Goal: Task Accomplishment & Management: Use online tool/utility

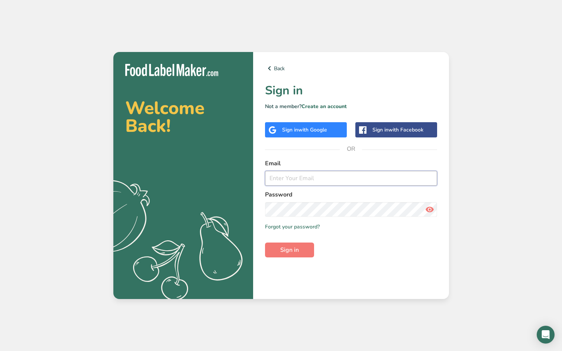
drag, startPoint x: 0, startPoint y: 0, endPoint x: 427, endPoint y: 177, distance: 462.2
click at [427, 177] on input "email" at bounding box center [351, 178] width 172 height 15
click at [332, 132] on div "Sign in with Google" at bounding box center [306, 129] width 82 height 15
drag, startPoint x: 427, startPoint y: 177, endPoint x: 284, endPoint y: 132, distance: 149.3
click at [284, 132] on div "Sign in with Google" at bounding box center [304, 130] width 45 height 8
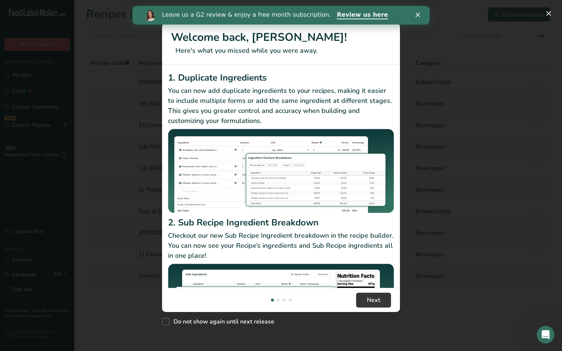
click at [418, 14] on icon "Close" at bounding box center [418, 15] width 4 height 4
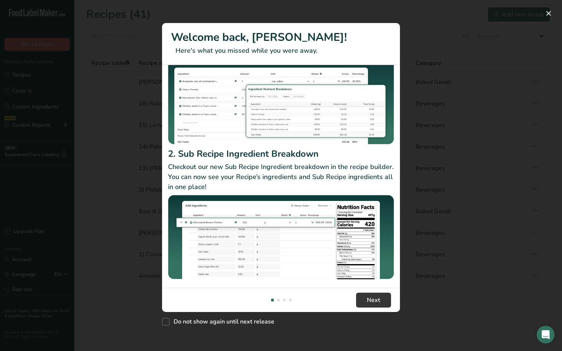
scroll to position [69, 0]
click at [169, 319] on span "New Features" at bounding box center [165, 321] width 7 height 7
click at [167, 320] on input "Do not show again until next release" at bounding box center [164, 322] width 5 height 5
checkbox input "true"
click at [544, 12] on button "New Features" at bounding box center [549, 13] width 12 height 12
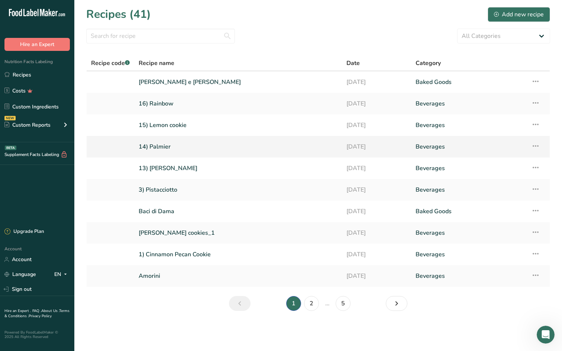
scroll to position [0, 0]
click at [520, 16] on div "Add new recipe" at bounding box center [519, 14] width 50 height 9
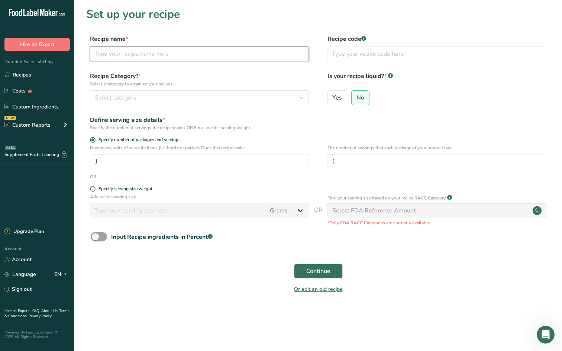
click at [233, 53] on input "text" at bounding box center [199, 53] width 219 height 15
type input "4C"
click at [179, 98] on div "Select category" at bounding box center [197, 97] width 205 height 9
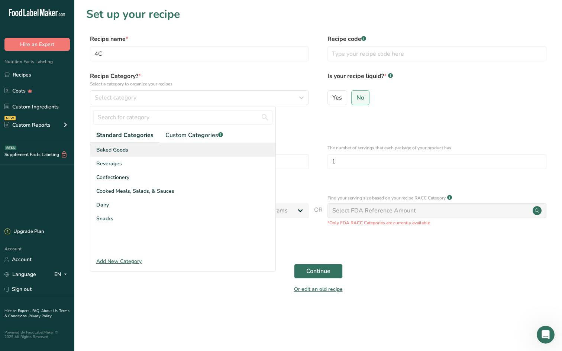
click at [124, 153] on span "Baked Goods" at bounding box center [112, 150] width 32 height 8
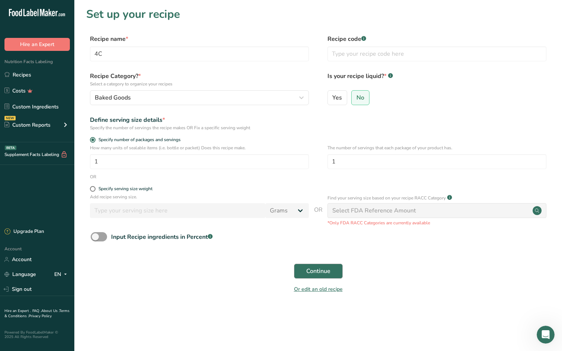
click at [325, 272] on span "Continue" at bounding box center [318, 271] width 24 height 9
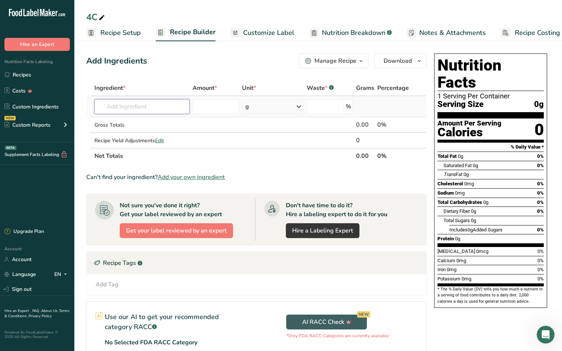
click at [168, 106] on input "text" at bounding box center [141, 106] width 95 height 15
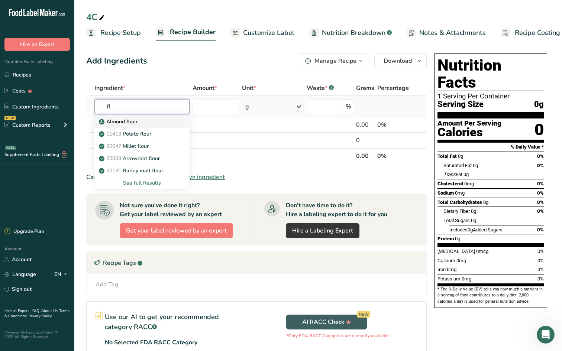
type input "f"
type input "cake"
click at [154, 184] on div "See full Results" at bounding box center [141, 183] width 83 height 8
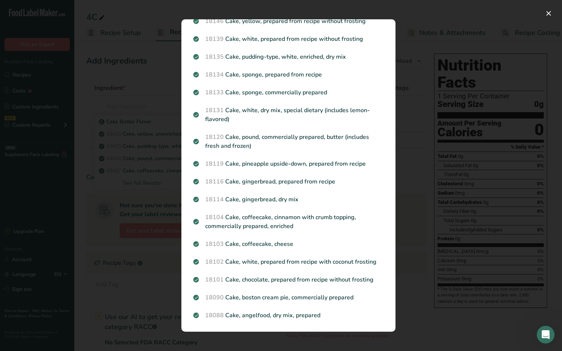
scroll to position [716, 0]
click at [125, 89] on div "Search results modal" at bounding box center [281, 175] width 562 height 351
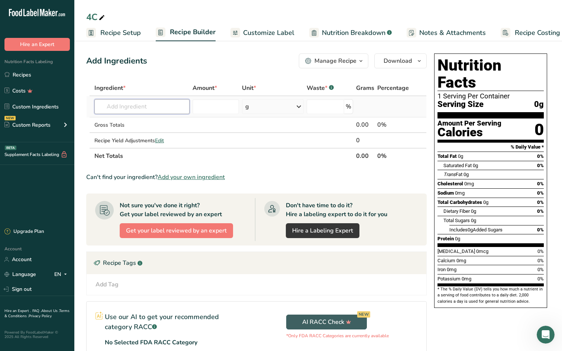
click at [131, 107] on input "text" at bounding box center [141, 106] width 95 height 15
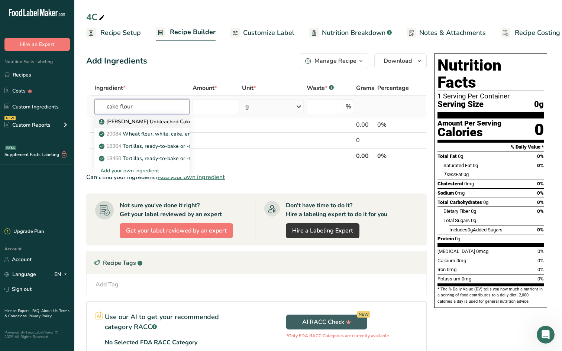
type input "cake flour"
click at [134, 120] on p "[PERSON_NAME] Unbleached Cake Flour" at bounding box center [152, 122] width 105 height 8
type input "[PERSON_NAME] Unbleached Cake Flour"
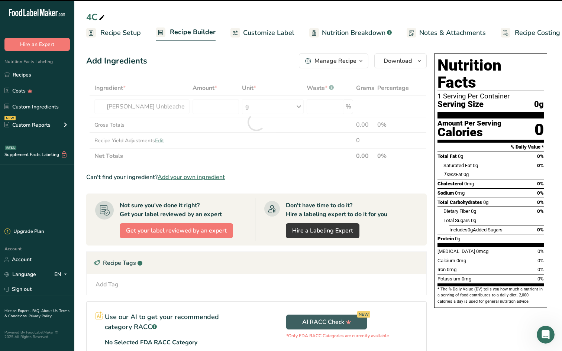
type input "0"
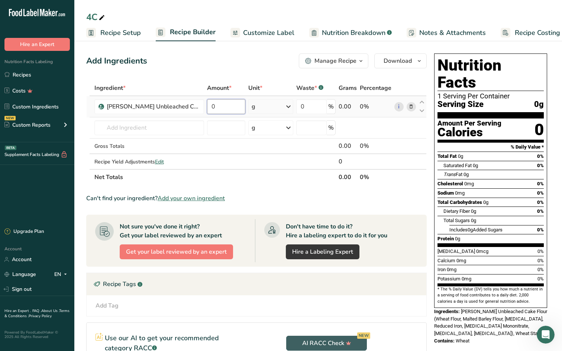
click at [220, 106] on input "0" at bounding box center [226, 106] width 38 height 15
type input "55"
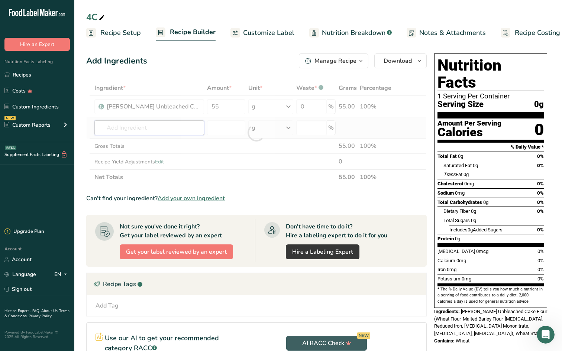
click at [170, 124] on div "Ingredient * Amount * Unit * Waste * .a-a{fill:#347362;}.b-a{fill:#fff;} Grams …" at bounding box center [256, 132] width 341 height 105
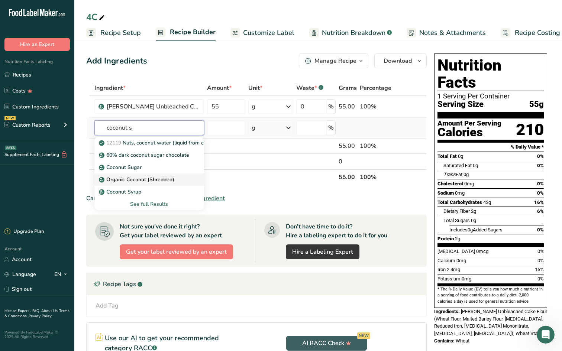
type input "coconut s"
click at [183, 182] on div "Organic Coconut (Shredded)" at bounding box center [143, 180] width 86 height 8
type input "Organic Coconut (Shredded)"
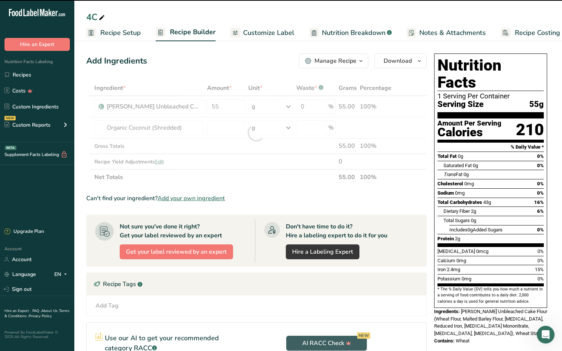
type input "0"
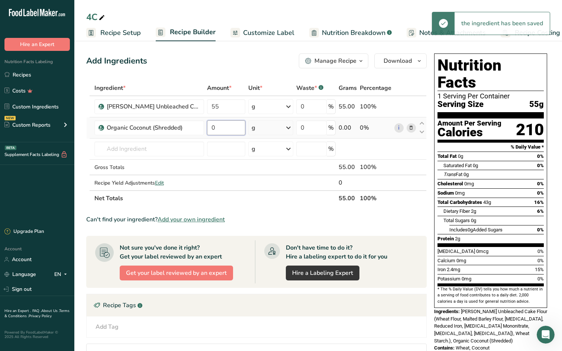
click at [238, 128] on input "0" at bounding box center [226, 127] width 38 height 15
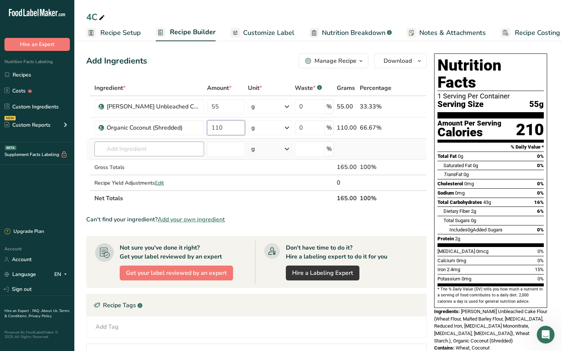
type input "110"
click at [160, 152] on div "Ingredient * Amount * Unit * Waste * .a-a{fill:#347362;}.b-a{fill:#fff;} Grams …" at bounding box center [256, 143] width 341 height 126
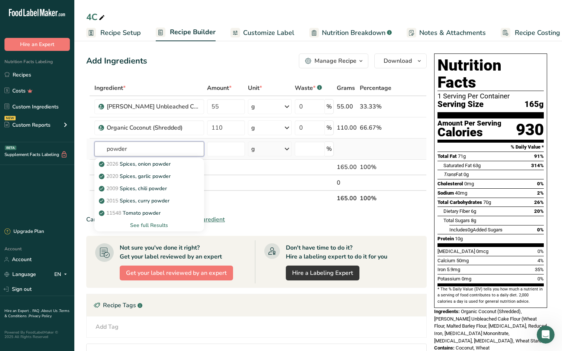
click at [106, 149] on input "powder" at bounding box center [149, 149] width 110 height 15
type input "baking powder"
click at [142, 199] on p "jetro baking powder" at bounding box center [127, 201] width 54 height 8
type input "jetro baking powder"
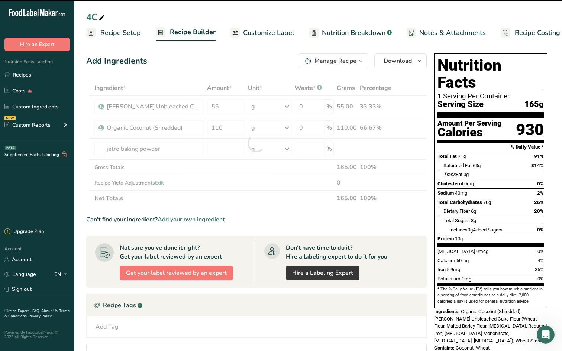
type input "0"
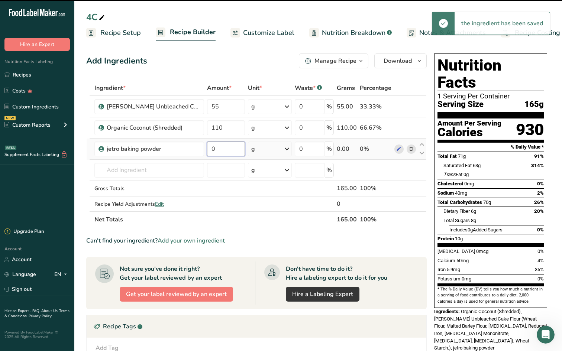
click at [223, 148] on input "0" at bounding box center [226, 149] width 38 height 15
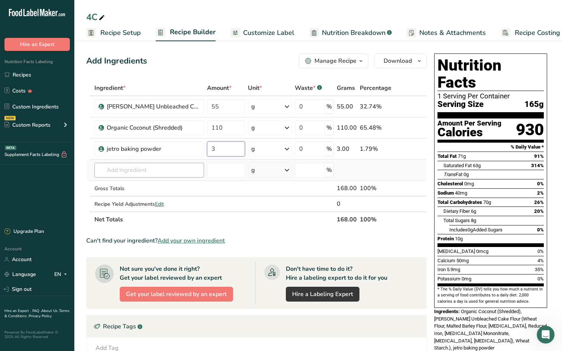
type input "3"
click at [149, 168] on div "Ingredient * Amount * Unit * Waste * .a-a{fill:#347362;}.b-a{fill:#fff;} Grams …" at bounding box center [256, 153] width 341 height 147
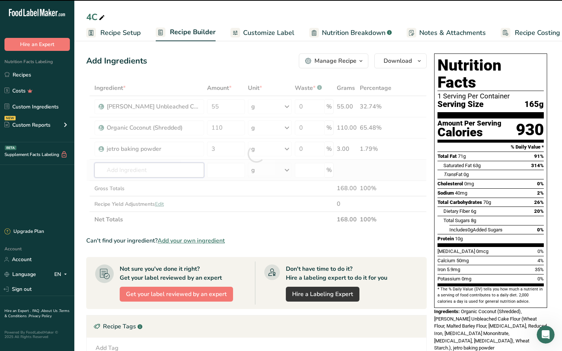
type input "c"
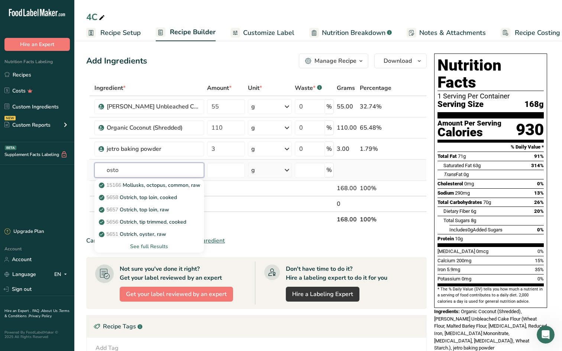
click at [103, 171] on input "osto" at bounding box center [149, 170] width 110 height 15
click at [139, 164] on input "costo" at bounding box center [149, 170] width 110 height 15
click at [137, 170] on input "costo" at bounding box center [149, 170] width 110 height 15
type input "costo s"
click at [148, 186] on p "Costco imperial sugar" at bounding box center [129, 185] width 58 height 8
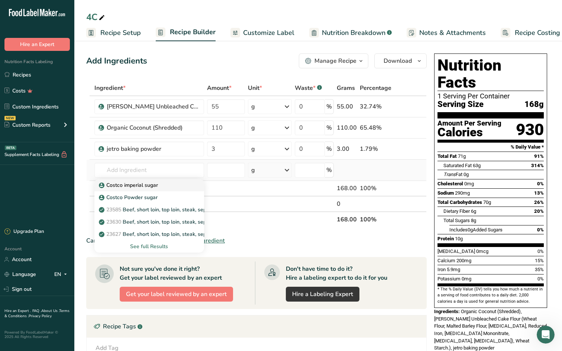
type input "Costco imperial sugar"
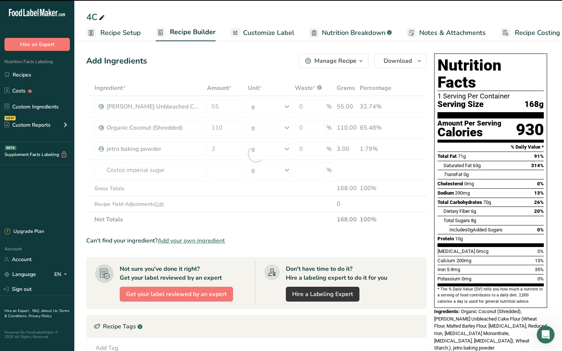
type input "0"
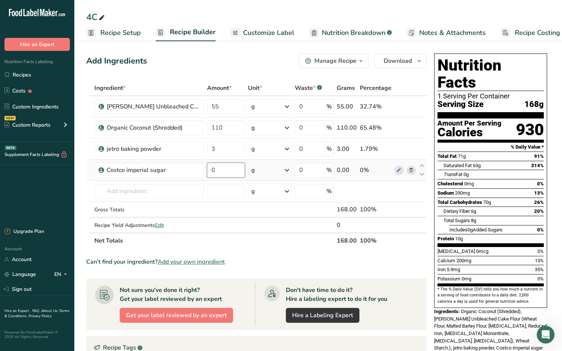
click at [220, 173] on input "0" at bounding box center [226, 170] width 38 height 15
type input "50"
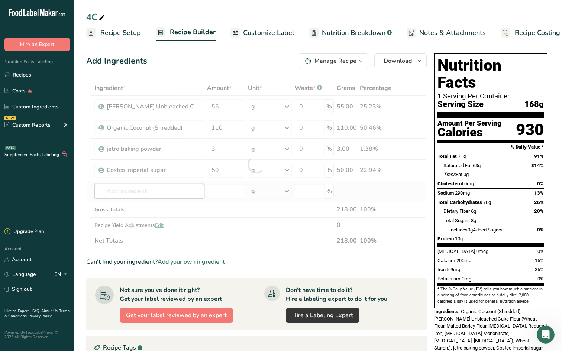
click at [178, 194] on div "Ingredient * Amount * Unit * Waste * .a-a{fill:#347362;}.b-a{fill:#fff;} Grams …" at bounding box center [256, 164] width 341 height 168
type input "j"
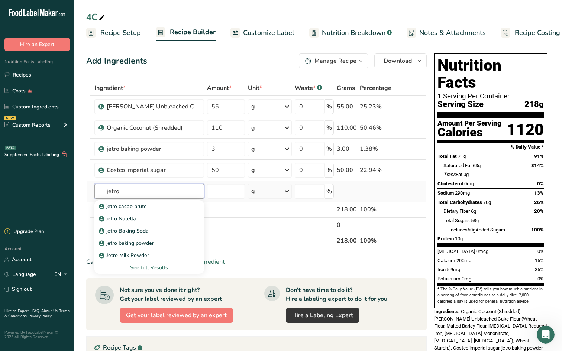
type input "jetro"
click at [155, 265] on div "See full Results" at bounding box center [149, 268] width 98 height 8
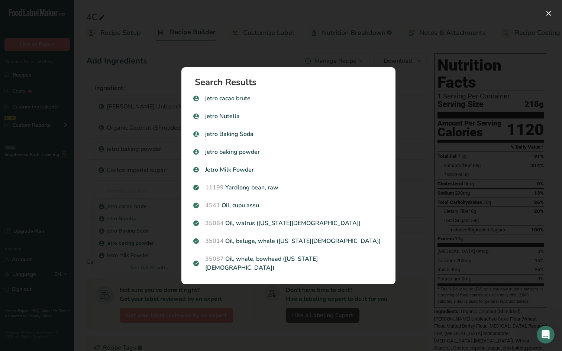
click at [107, 206] on div "Search results modal" at bounding box center [281, 175] width 562 height 351
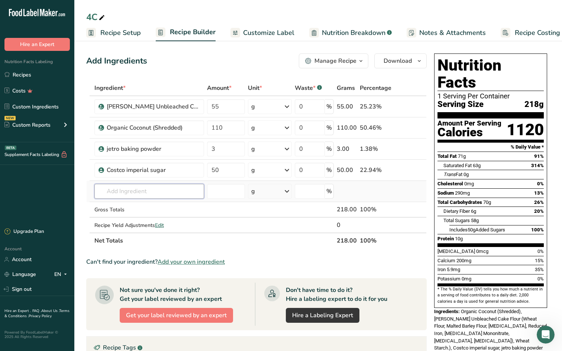
click at [144, 188] on input "text" at bounding box center [149, 191] width 110 height 15
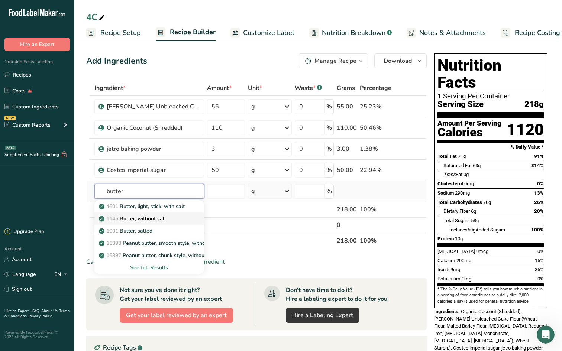
type input "butter"
click at [171, 217] on div "1145 Butter, without salt" at bounding box center [143, 219] width 86 height 8
type input "Butter, without salt"
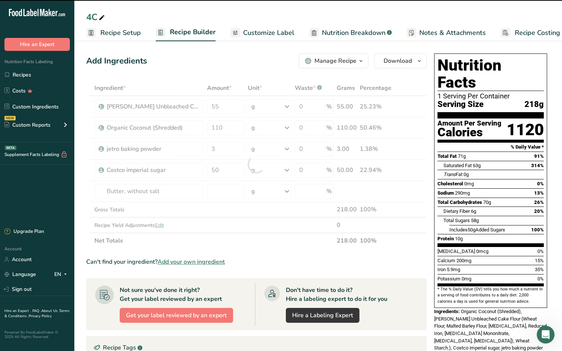
type input "0"
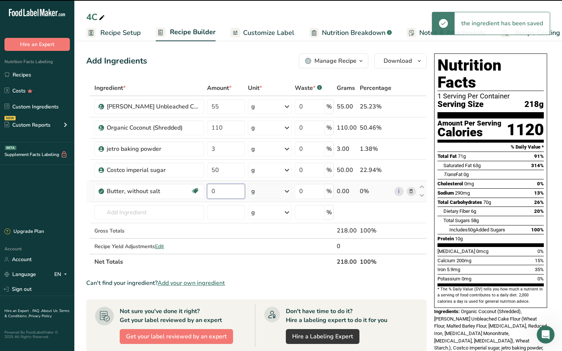
click at [235, 191] on input "0" at bounding box center [226, 191] width 38 height 15
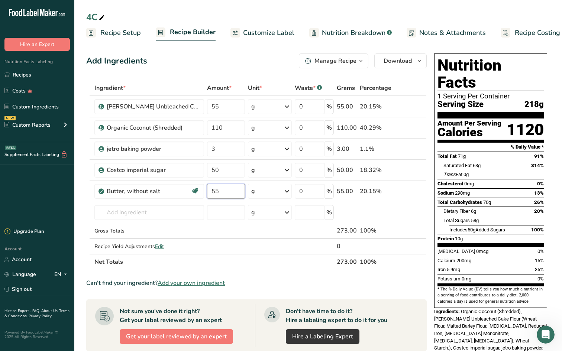
type input "55"
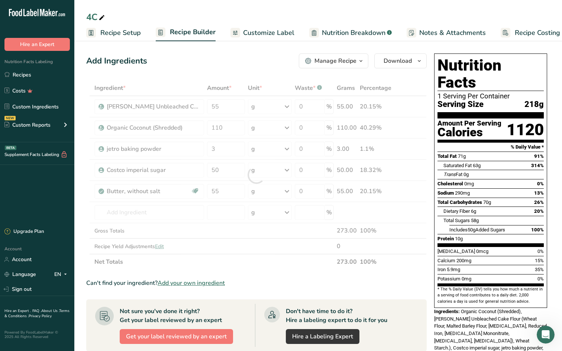
click at [238, 264] on div "Ingredient * Amount * Unit * Waste * .a-a{fill:#347362;}.b-a{fill:#fff;} Grams …" at bounding box center [256, 175] width 341 height 190
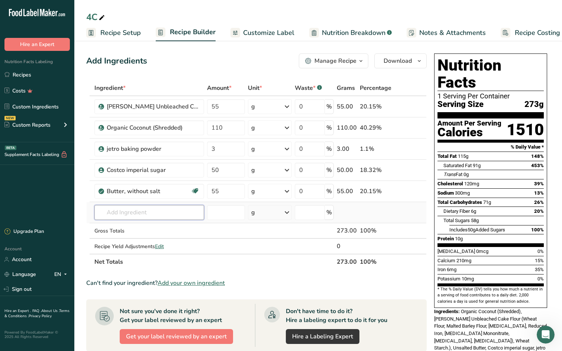
click at [150, 214] on input "text" at bounding box center [149, 212] width 110 height 15
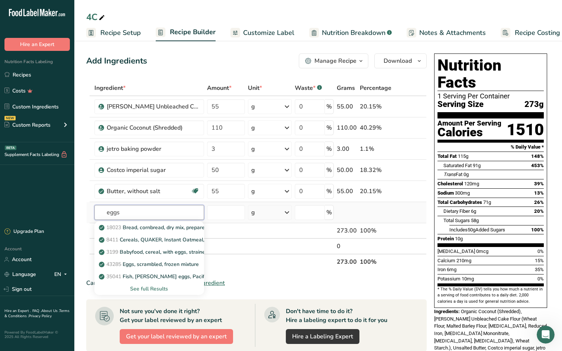
type input "eggs"
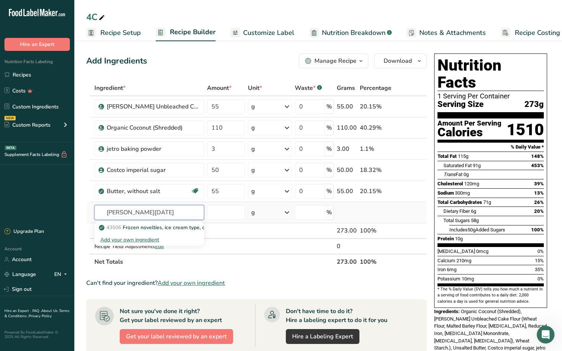
type input "[PERSON_NAME][DATE]"
click at [139, 241] on div "Add your own ingredient" at bounding box center [149, 240] width 98 height 8
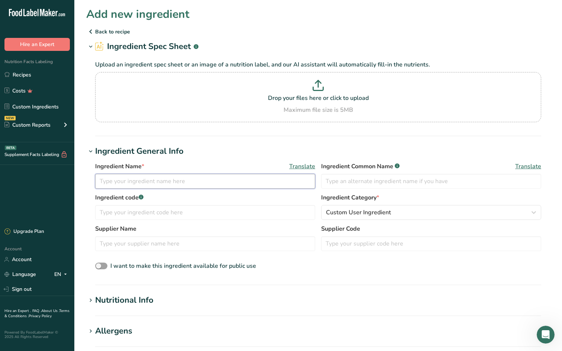
click at [113, 182] on input "text" at bounding box center [205, 181] width 220 height 15
type input "caramel chocolate"
click at [151, 244] on input "text" at bounding box center [205, 243] width 220 height 15
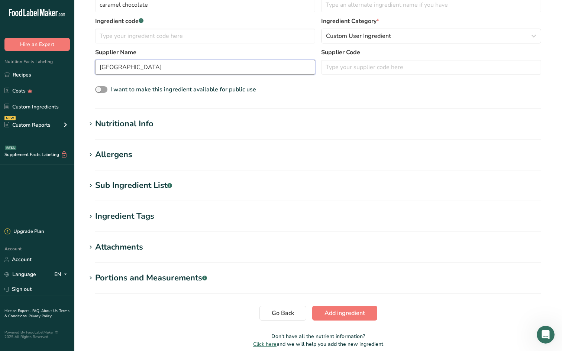
scroll to position [185, 0]
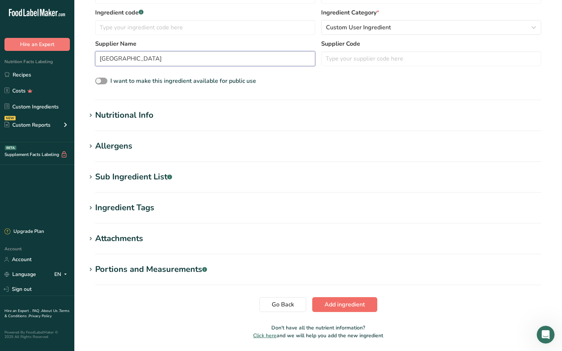
type input "[GEOGRAPHIC_DATA]"
click at [337, 309] on span "Add ingredient" at bounding box center [345, 304] width 41 height 9
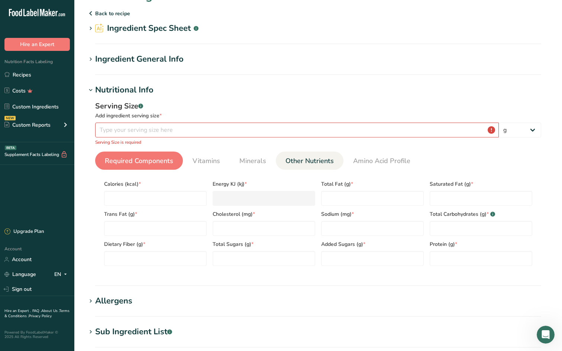
scroll to position [14, 0]
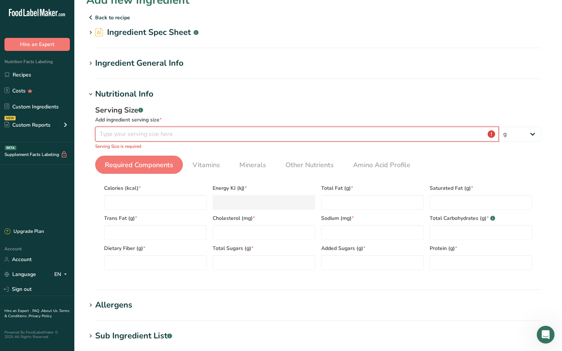
click at [131, 136] on input "number" at bounding box center [297, 134] width 404 height 15
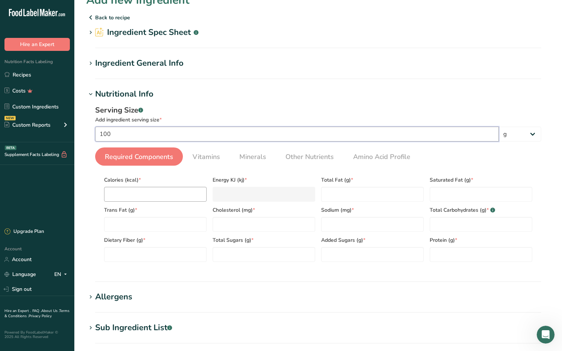
type input "100"
click at [121, 197] on input "number" at bounding box center [155, 194] width 103 height 15
type input "5"
type KJ "20.9"
type input "51"
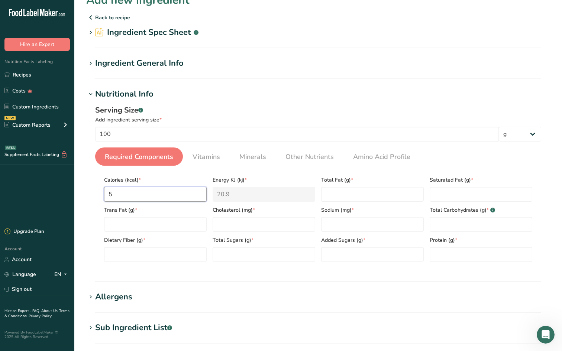
type KJ "213.4"
type input "516"
type KJ "2158.9"
type input "516"
click at [371, 193] on Fat "number" at bounding box center [372, 194] width 103 height 15
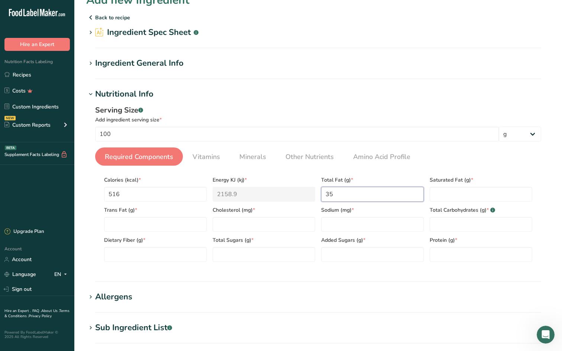
type Fat "35"
type Fat "22.1"
click at [168, 226] on Fat "number" at bounding box center [155, 224] width 103 height 15
type Fat "0"
click at [219, 223] on input "number" at bounding box center [264, 224] width 103 height 15
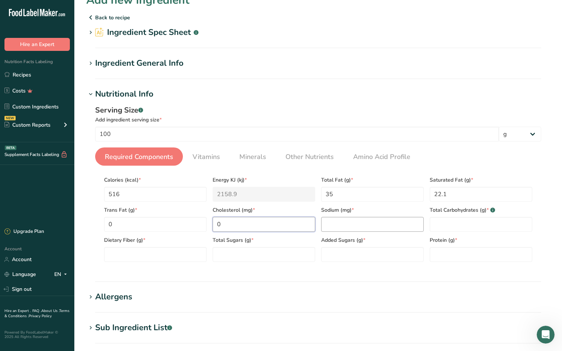
type input "0"
click at [333, 228] on input "number" at bounding box center [372, 224] width 103 height 15
type input "224"
click at [463, 222] on Carbohydrates "number" at bounding box center [481, 224] width 103 height 15
type Carbohydrates "52.9"
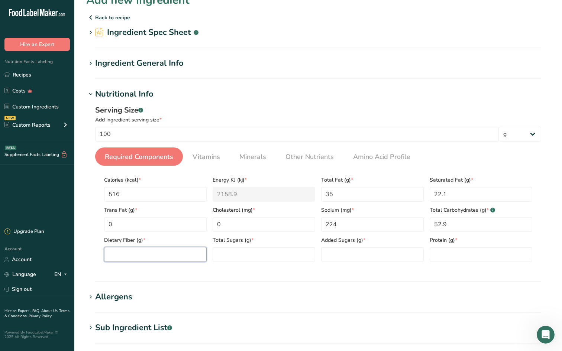
click at [159, 253] on Fiber "number" at bounding box center [155, 254] width 103 height 15
type Fiber "0.3"
click at [228, 254] on Sugars "number" at bounding box center [264, 254] width 103 height 15
type Sugars "52.8"
click at [337, 257] on Sugars "number" at bounding box center [372, 254] width 103 height 15
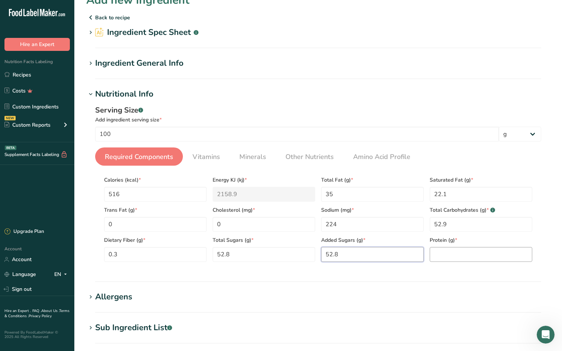
type Sugars "52.8"
click at [440, 250] on input "number" at bounding box center [481, 254] width 103 height 15
type input "6.2"
click at [465, 302] on h1 "Allergens" at bounding box center [318, 297] width 464 height 12
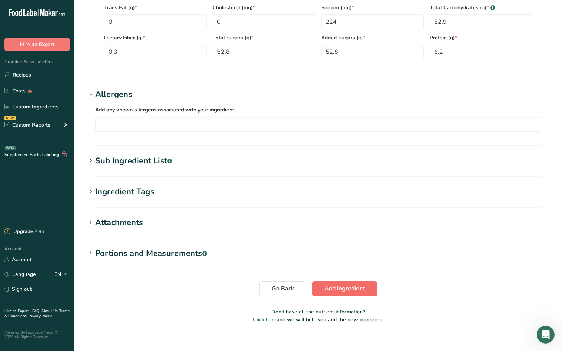
click at [371, 284] on button "Add ingredient" at bounding box center [344, 288] width 65 height 15
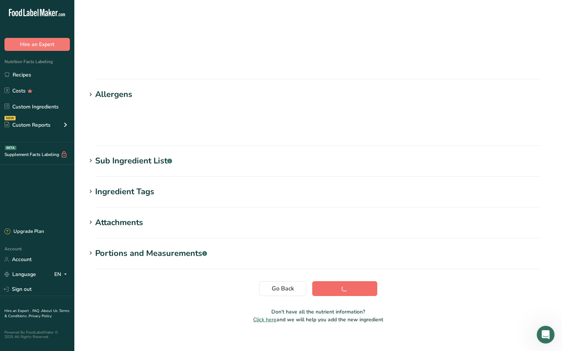
scroll to position [17, 0]
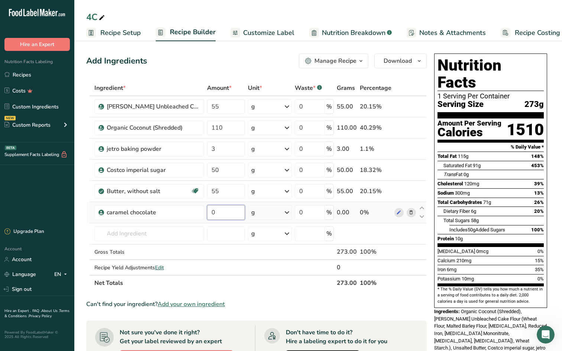
click at [225, 214] on input "0" at bounding box center [226, 212] width 38 height 15
type input "75"
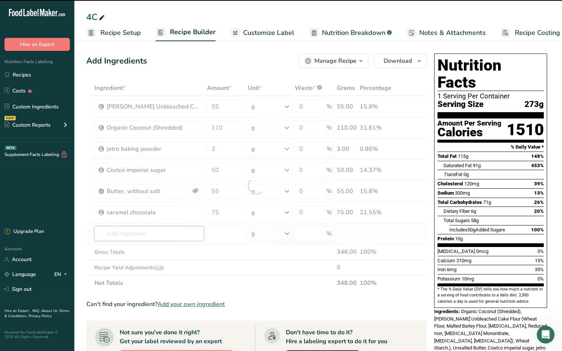
click at [147, 235] on div "Ingredient * Amount * Unit * Waste * .a-a{fill:#347362;}.b-a{fill:#fff;} Grams …" at bounding box center [256, 185] width 341 height 211
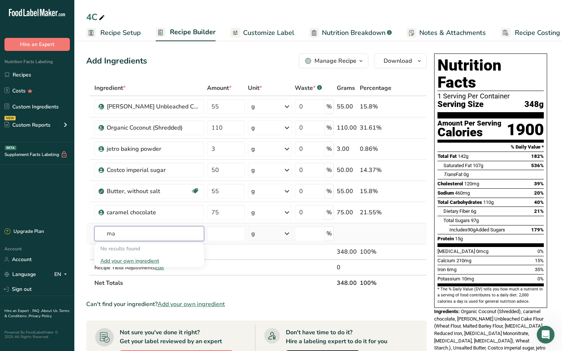
type input "m"
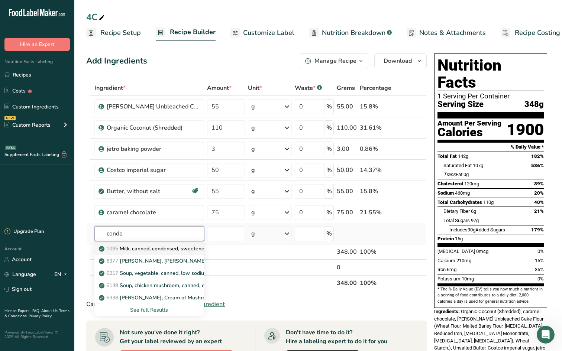
type input "conde"
click at [166, 248] on p "1095 Milk, canned, condensed, sweetened" at bounding box center [153, 249] width 107 height 8
type input "Milk, canned, condensed, sweetened"
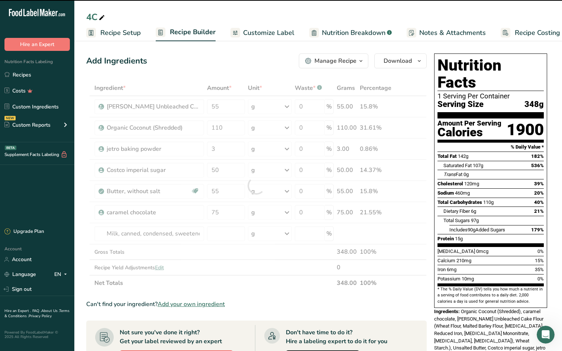
type input "0"
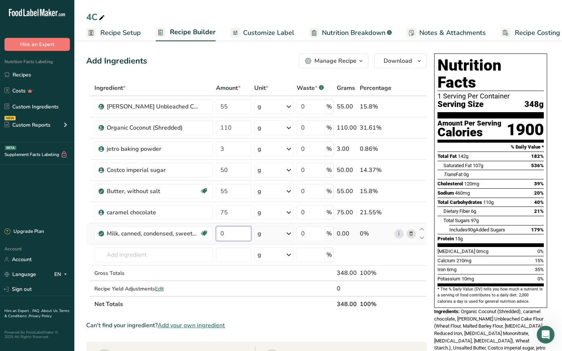
click at [224, 233] on input "0" at bounding box center [234, 233] width 36 height 15
type input "75"
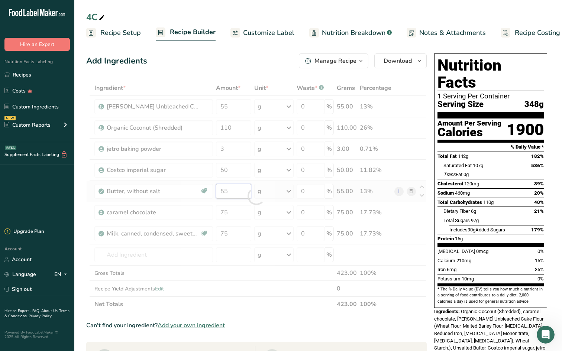
click at [232, 191] on div "Ingredient * Amount * Unit * Waste * .a-a{fill:#347362;}.b-a{fill:#fff;} Grams …" at bounding box center [256, 196] width 341 height 232
click at [232, 191] on div at bounding box center [256, 196] width 341 height 232
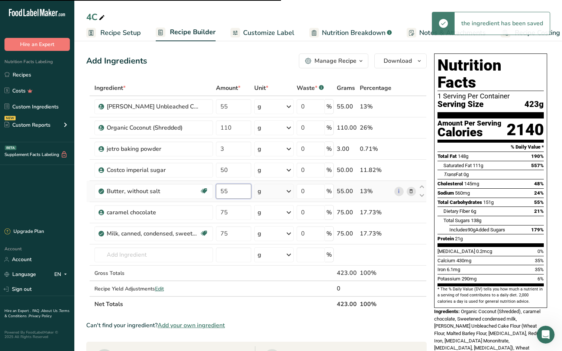
click at [232, 191] on input "55" at bounding box center [234, 191] width 36 height 15
type input "65"
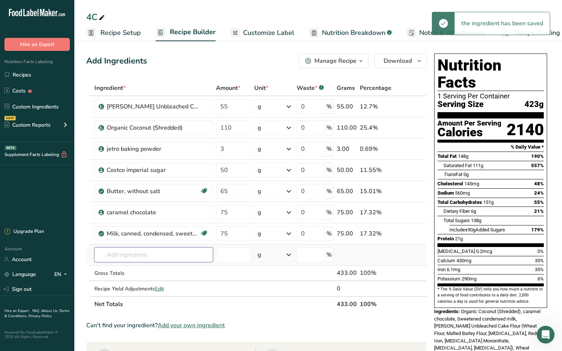
click at [182, 254] on div "Ingredient * Amount * Unit * Waste * .a-a{fill:#347362;}.b-a{fill:#fff;} Grams …" at bounding box center [256, 196] width 341 height 232
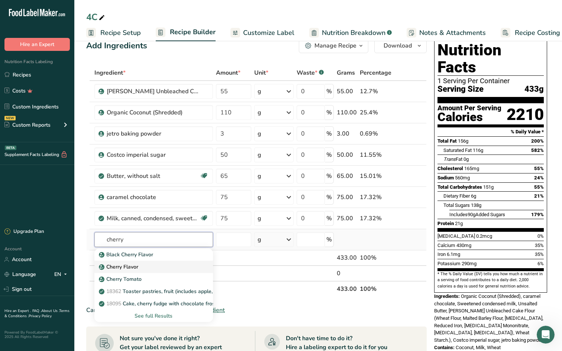
scroll to position [34, 0]
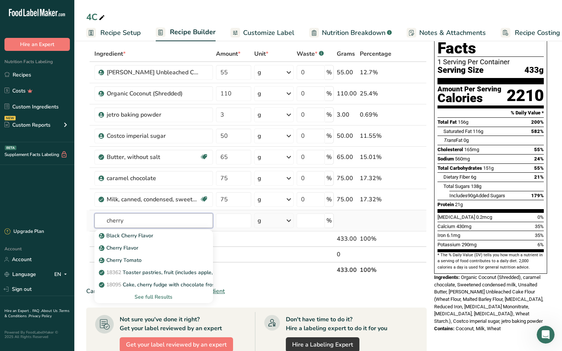
type input "cherry"
click at [160, 297] on div "See full Results" at bounding box center [153, 297] width 107 height 8
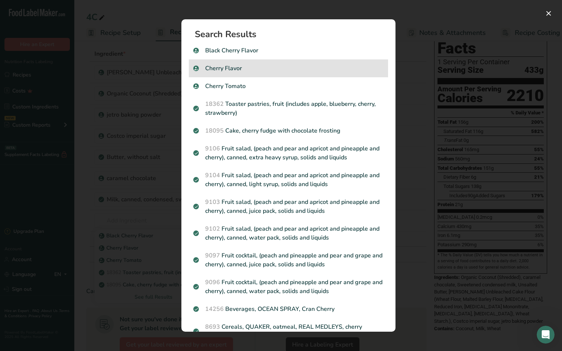
scroll to position [0, 0]
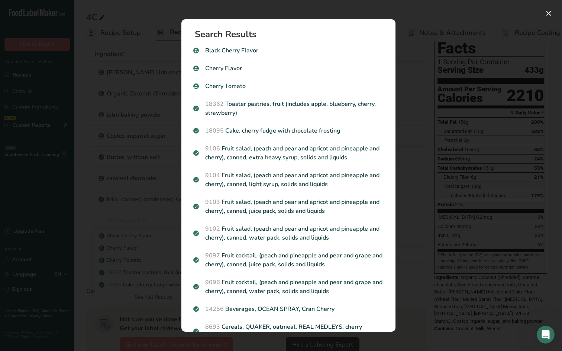
click at [213, 36] on h1 "Search Results" at bounding box center [291, 34] width 193 height 9
click at [137, 33] on div "Search results modal" at bounding box center [281, 175] width 562 height 351
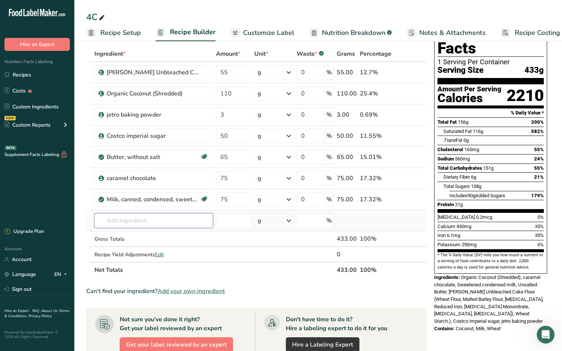
click at [142, 218] on input "text" at bounding box center [153, 220] width 119 height 15
type input "amarena"
click at [133, 234] on div "Amarena" at bounding box center [147, 236] width 95 height 8
type input "Amarena"
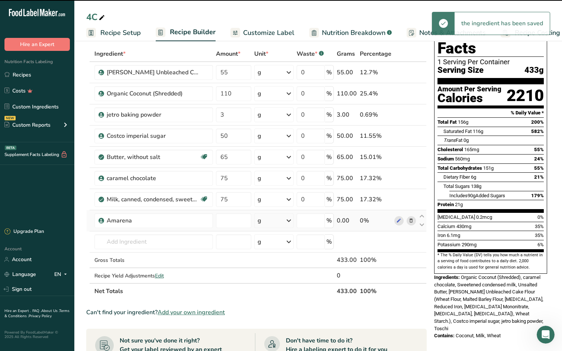
type input "0"
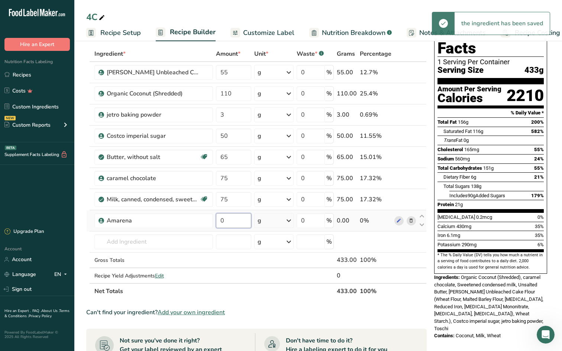
click at [238, 221] on input "0" at bounding box center [234, 220] width 36 height 15
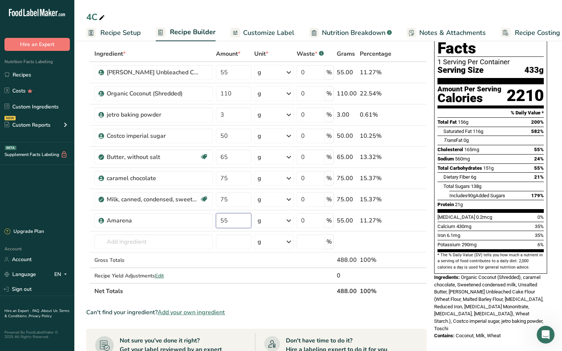
type input "55"
click at [230, 310] on div "Can't find your ingredient? Add your own ingredient" at bounding box center [256, 312] width 341 height 9
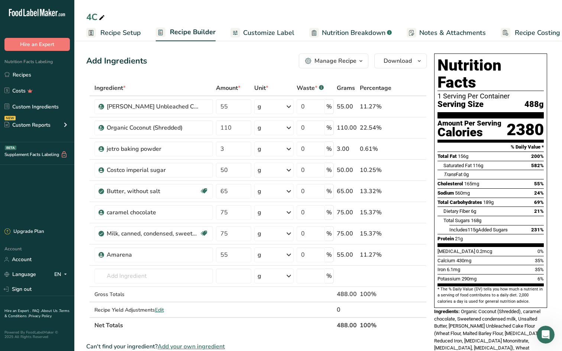
click at [123, 32] on span "Recipe Setup" at bounding box center [120, 33] width 41 height 10
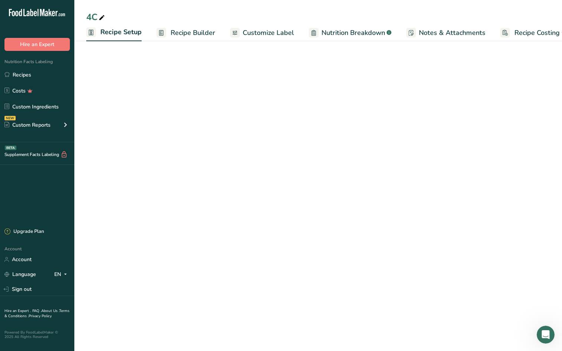
scroll to position [0, 3]
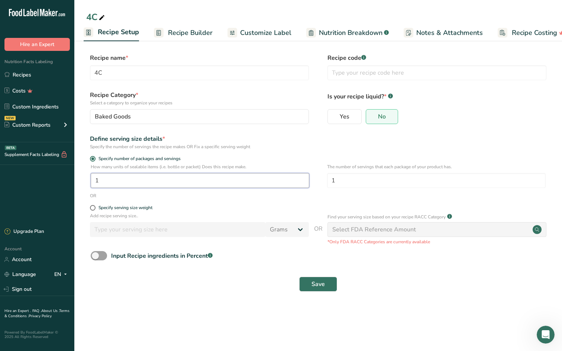
click at [119, 183] on input "1" at bounding box center [200, 180] width 219 height 15
type input "12"
click at [190, 212] on div "Specify serving size weight" at bounding box center [199, 208] width 219 height 7
click at [315, 284] on span "Save" at bounding box center [318, 284] width 13 height 9
